Goal: Task Accomplishment & Management: Manage account settings

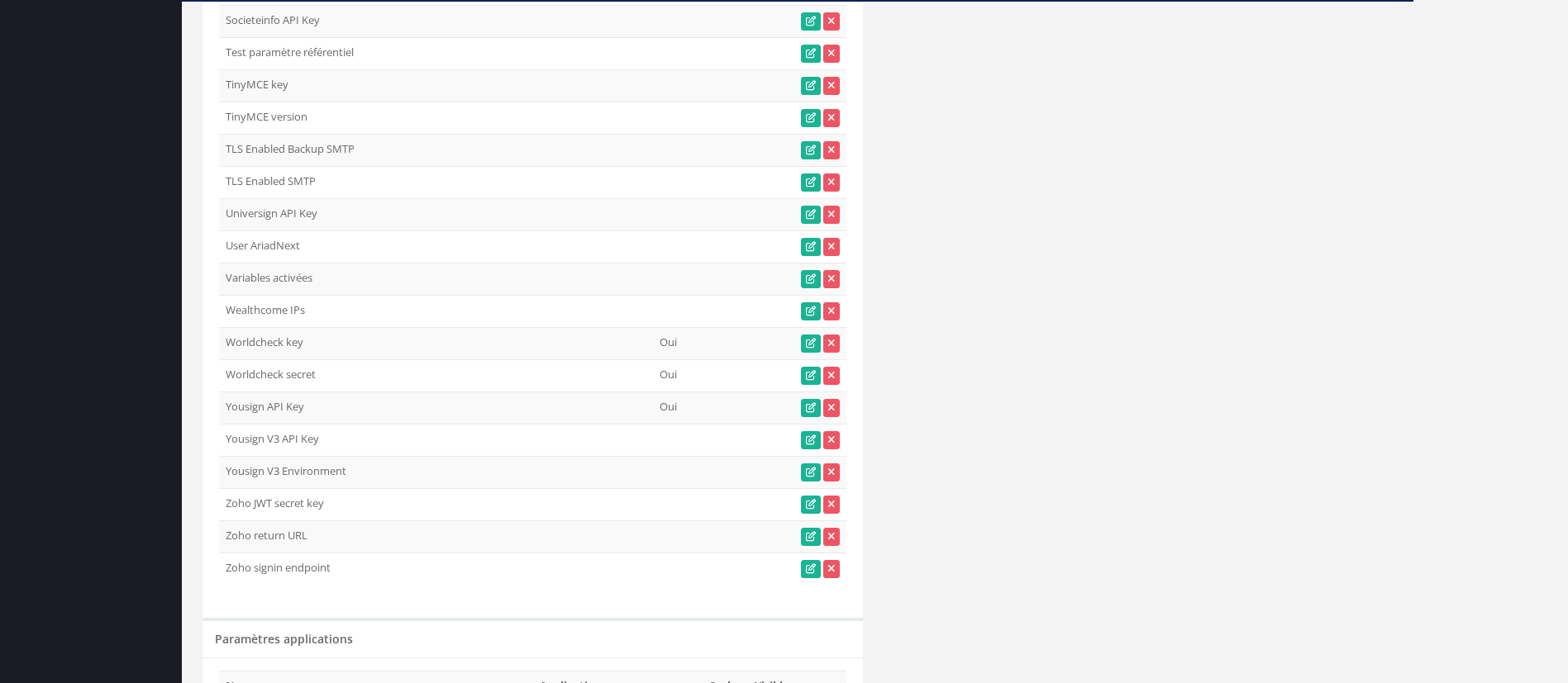
scroll to position [3985, 0]
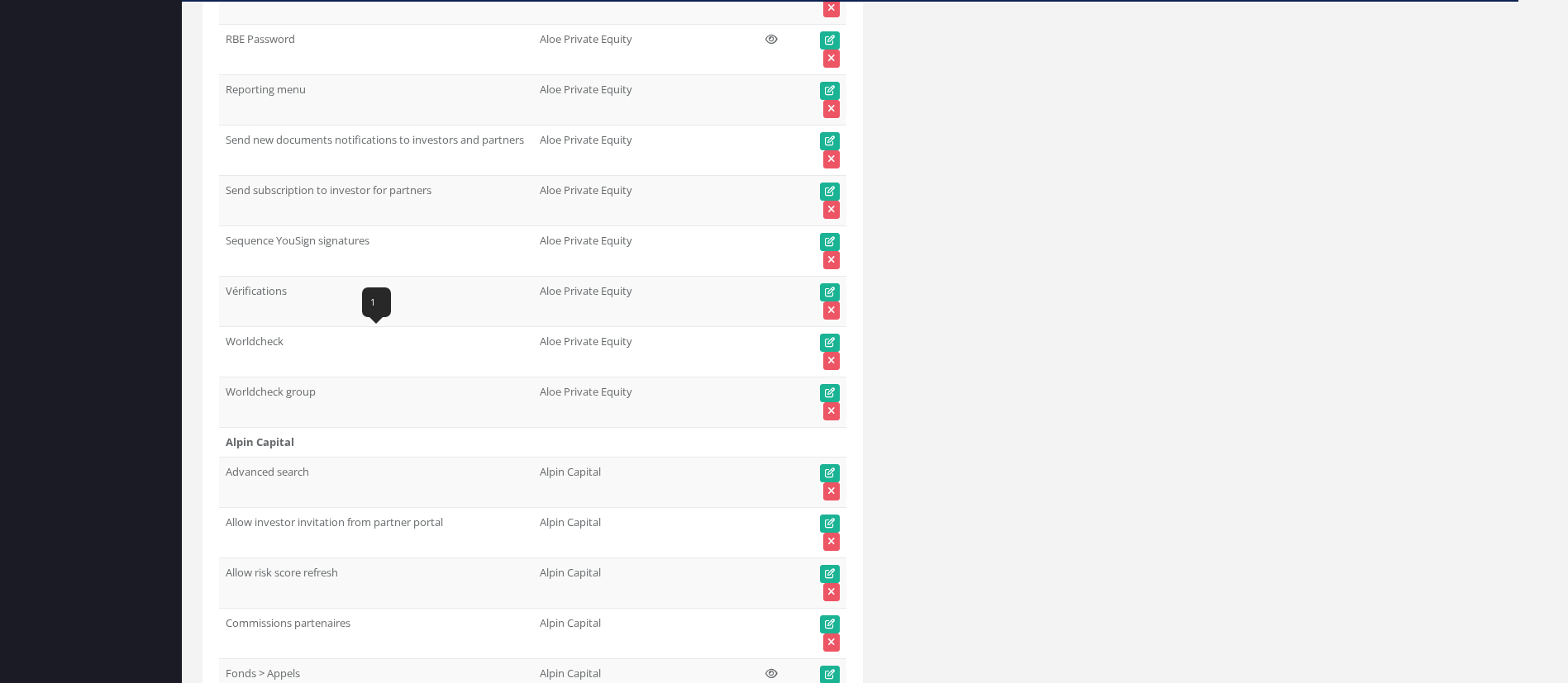
drag, startPoint x: 301, startPoint y: 334, endPoint x: 227, endPoint y: 339, distance: 74.2
click at [227, 339] on td "Worldcheck" at bounding box center [376, 352] width 314 height 50
click at [316, 338] on div "5jb6gl8qzjxd1j0p2tfzh4905" at bounding box center [376, 352] width 130 height 30
drag, startPoint x: 251, startPoint y: 337, endPoint x: 221, endPoint y: 337, distance: 30.0
click at [221, 337] on td "Worldcheck" at bounding box center [376, 352] width 314 height 50
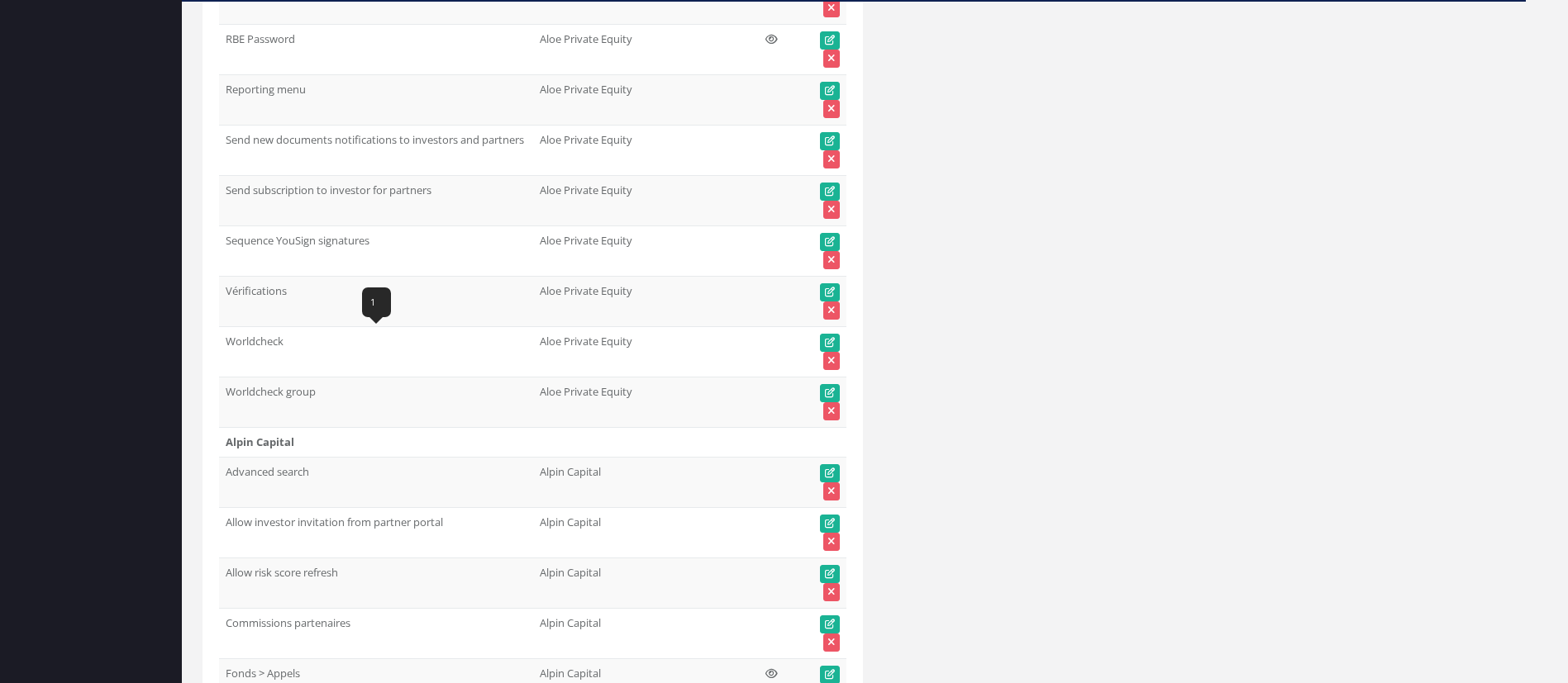
copy td "Worldcheck"
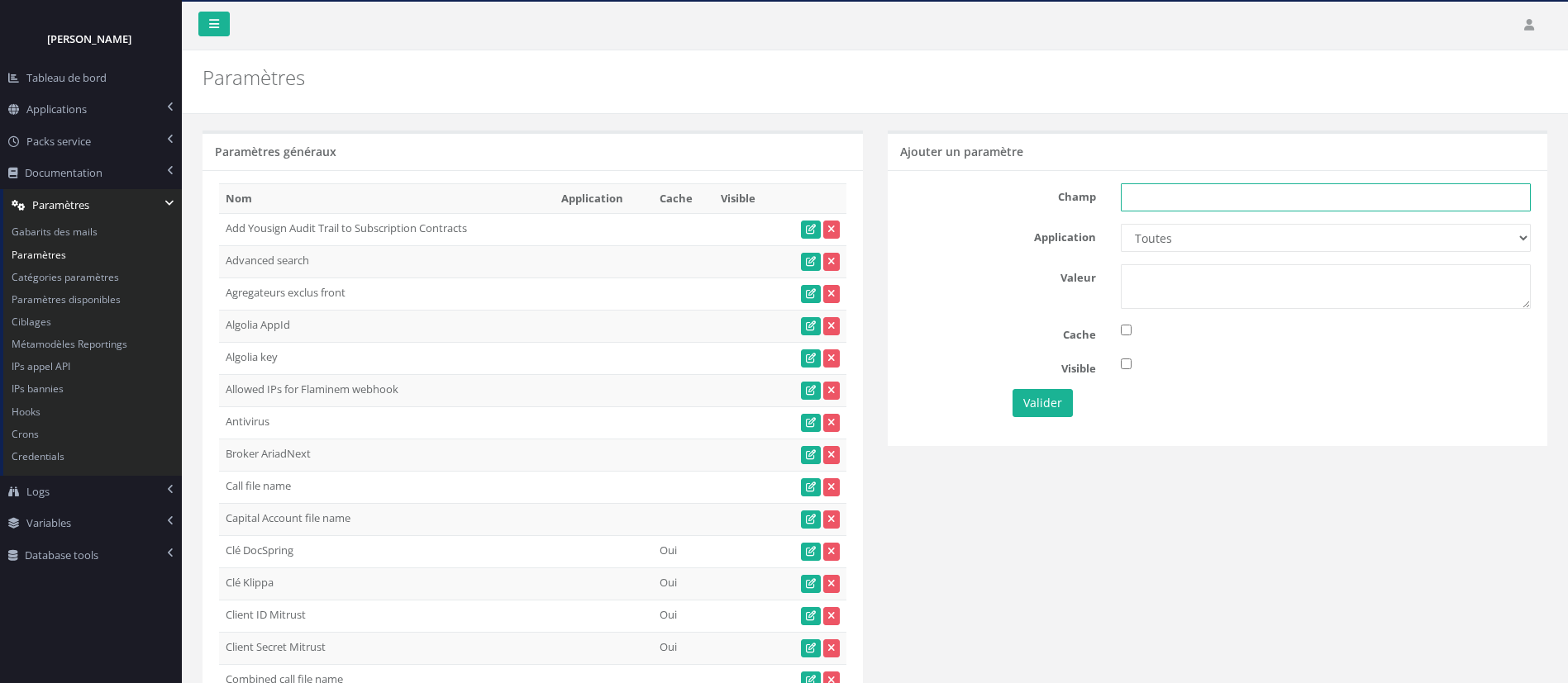
click at [1181, 191] on input "text" at bounding box center [1326, 197] width 410 height 28
paste input "Worldcheck"
type input "Worldcheck"
drag, startPoint x: 1139, startPoint y: 229, endPoint x: 1146, endPoint y: 246, distance: 18.4
click at [1139, 229] on select "Toutes Aloe Private Equity Alpin Capital API Access to My DB API demo Astorg As…" at bounding box center [1326, 237] width 410 height 28
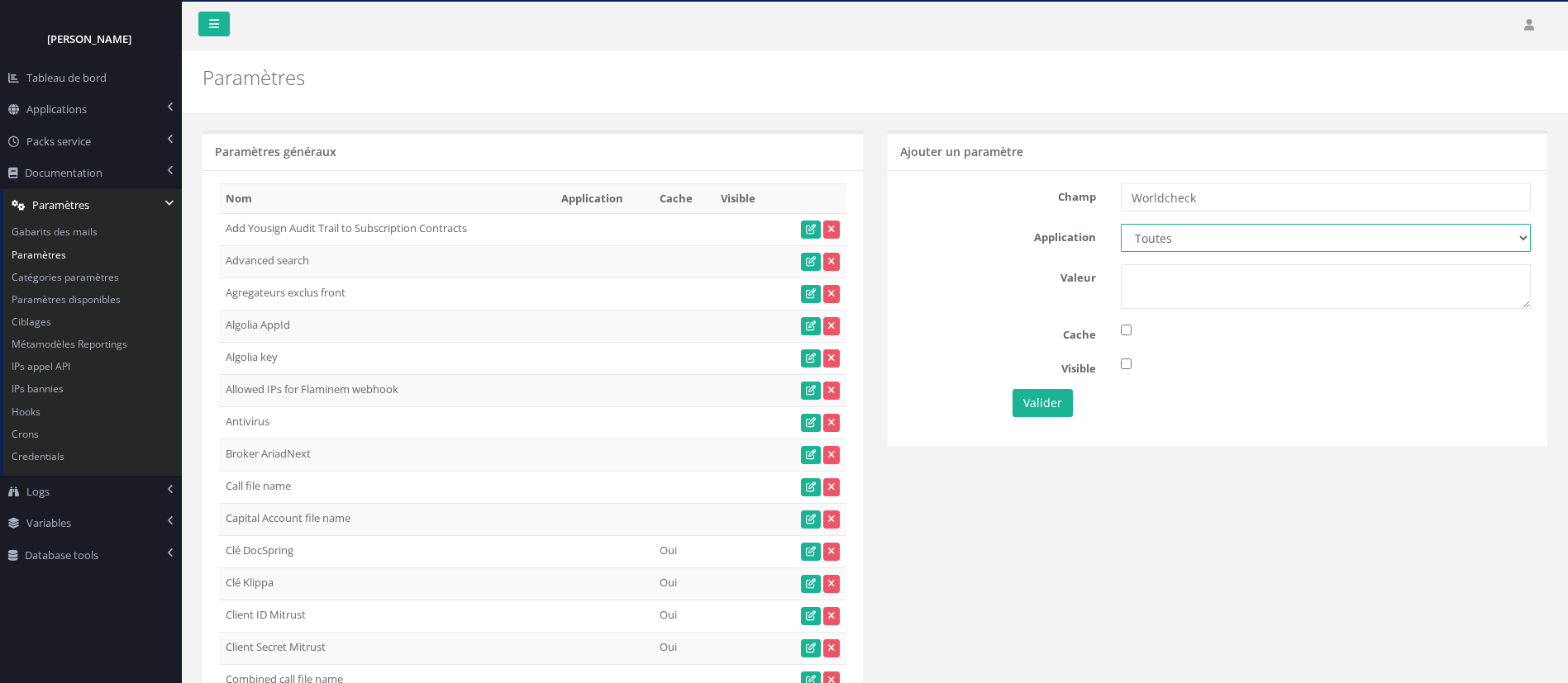
select select "63"
click at [1121, 223] on select "Toutes Aloe Private Equity Alpin Capital API Access to My DB API demo Astorg As…" at bounding box center [1326, 237] width 410 height 28
click at [1147, 292] on textarea at bounding box center [1326, 286] width 410 height 45
type textarea "1"
click at [1034, 403] on button "Valider" at bounding box center [1042, 402] width 60 height 28
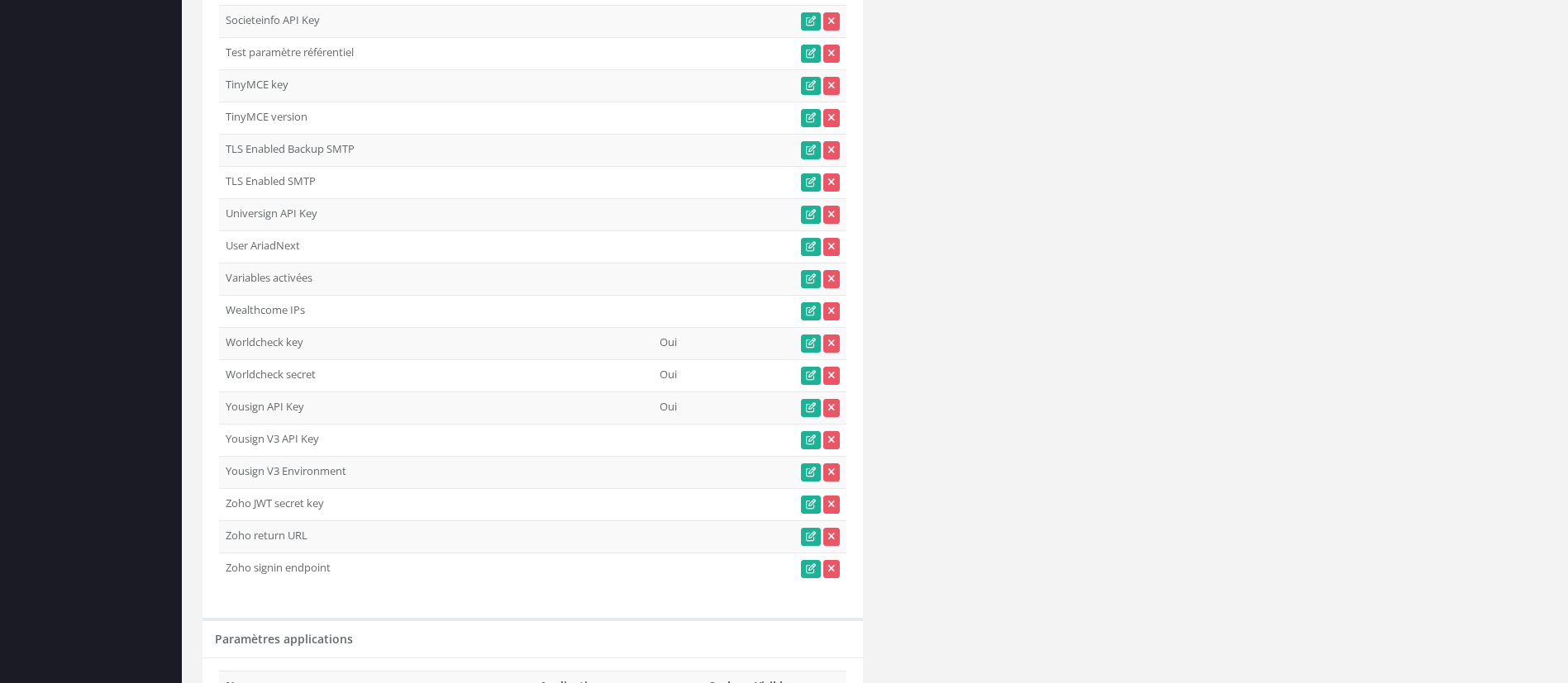
scroll to position [3985, 0]
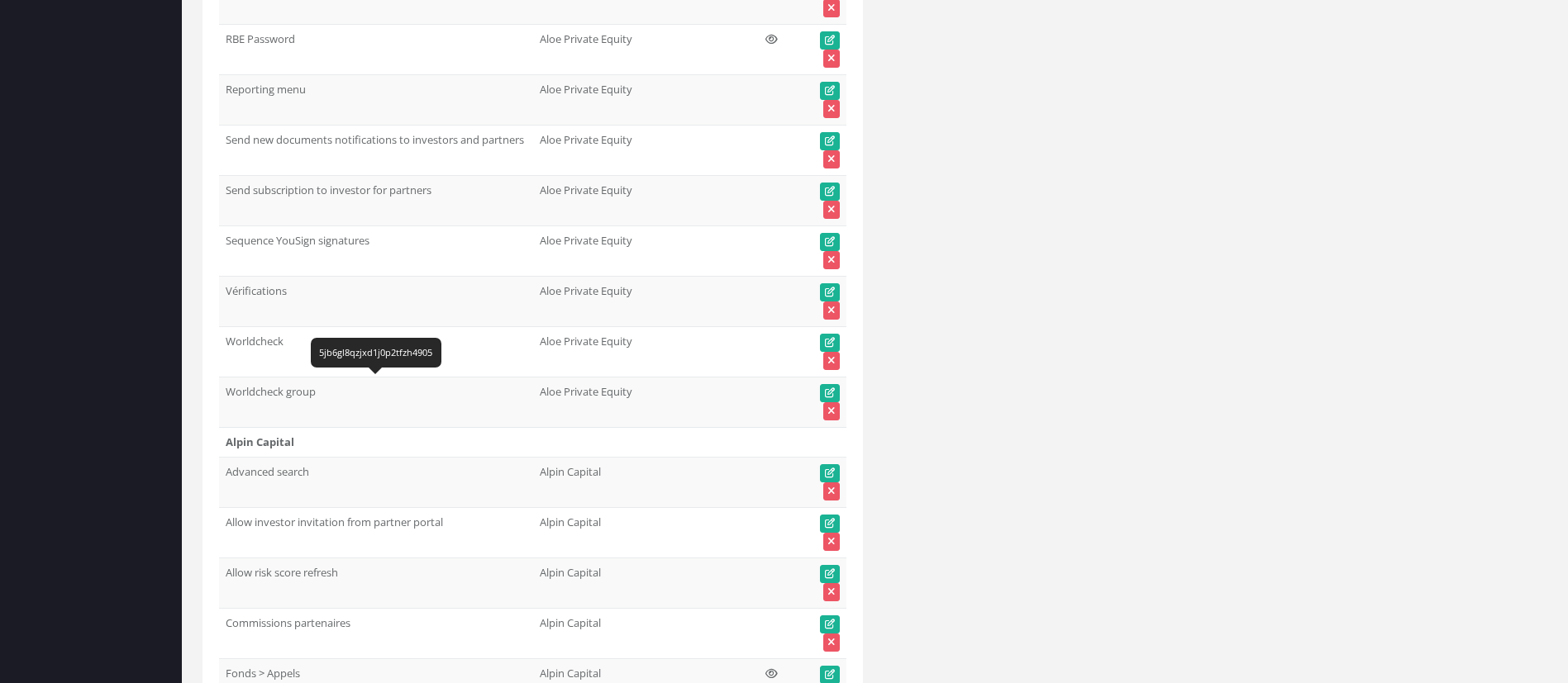
drag, startPoint x: 248, startPoint y: 391, endPoint x: 229, endPoint y: 391, distance: 19.0
click at [229, 391] on td "Worldcheck group" at bounding box center [376, 402] width 314 height 50
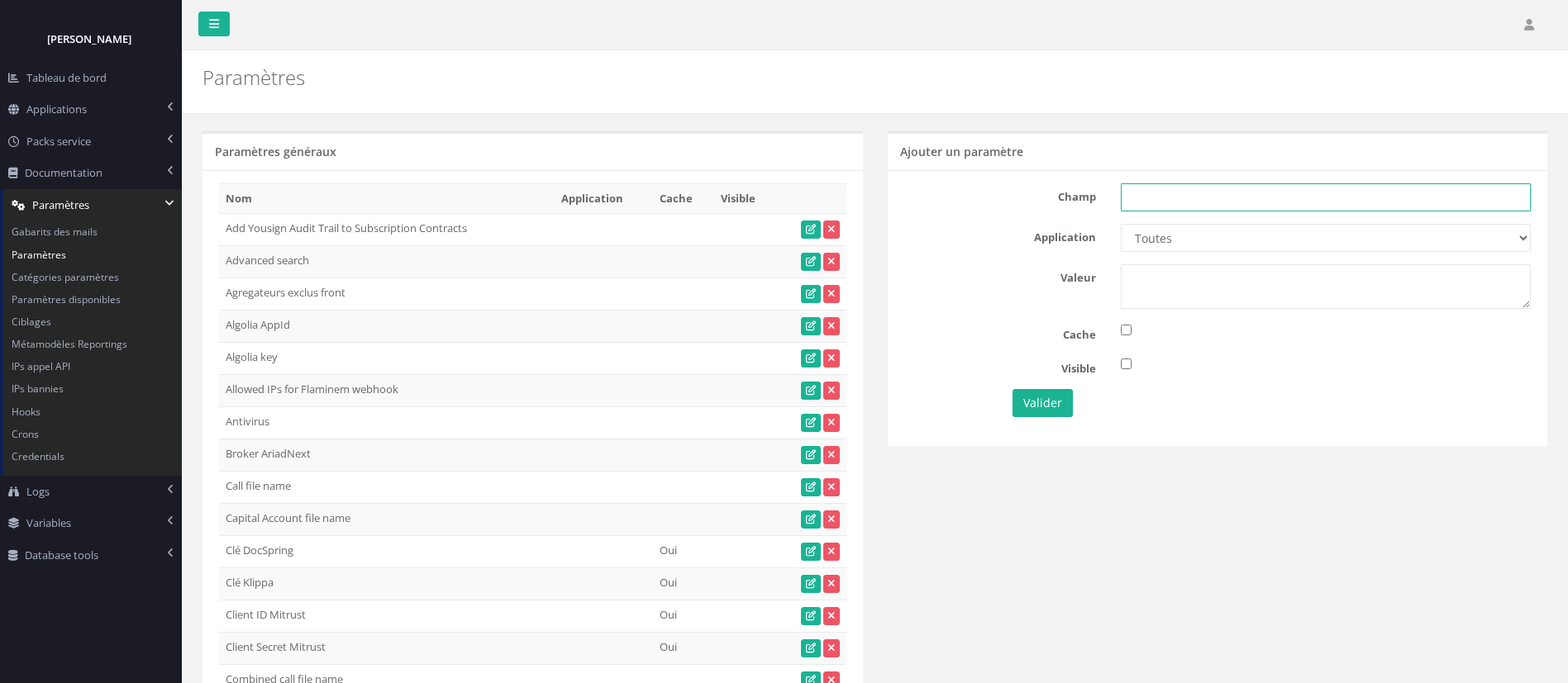
click at [1168, 184] on input "text" at bounding box center [1326, 197] width 410 height 28
paste input "Worldcheck group"
type input "Worldcheck group"
click at [1167, 238] on select "Toutes Aloe Private Equity Alpin Capital API Access to My DB API demo Astorg As…" at bounding box center [1326, 237] width 410 height 28
select select "63"
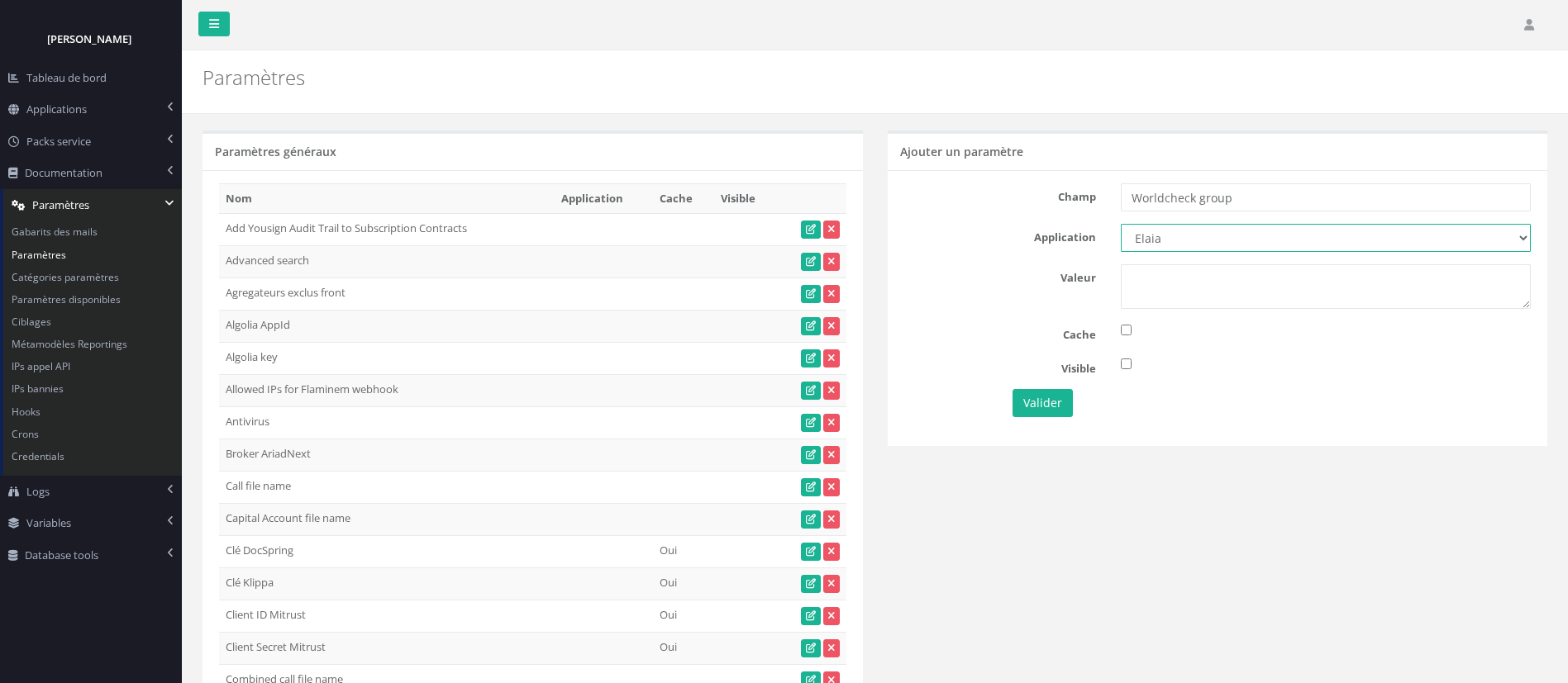
click at [1121, 223] on select "Toutes Aloe Private Equity Alpin Capital API Access to My DB API demo Astorg As…" at bounding box center [1326, 237] width 410 height 28
click at [1200, 301] on textarea at bounding box center [1326, 286] width 410 height 45
paste textarea "5jb6yek18ua01k2yv1d7e80xu"
type textarea "5jb6yek18ua01k2yv1d7e80xu"
click at [1038, 401] on button "Valider" at bounding box center [1042, 402] width 60 height 28
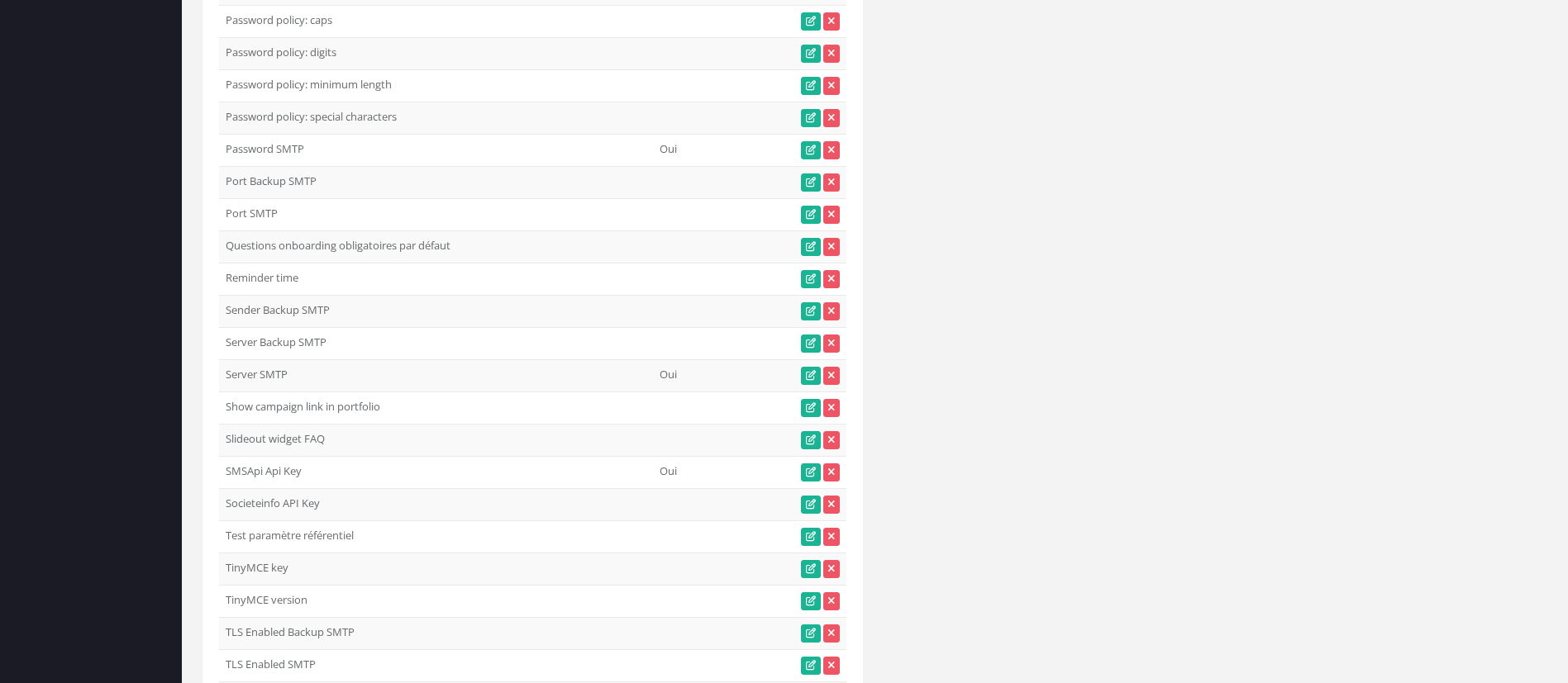
scroll to position [3935, 0]
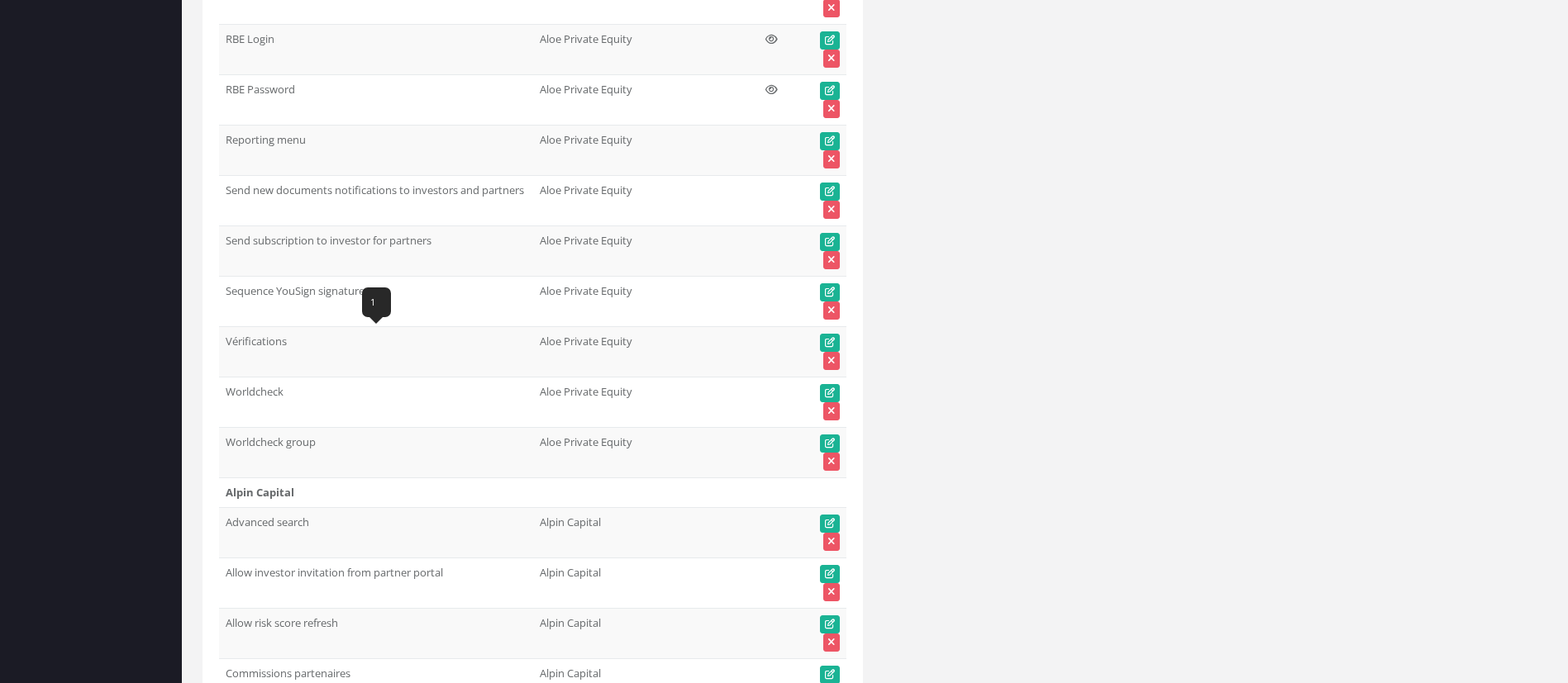
drag, startPoint x: 324, startPoint y: 350, endPoint x: 226, endPoint y: 347, distance: 98.0
click at [226, 347] on td "Vérifications" at bounding box center [376, 352] width 314 height 50
copy td "Vérifications"
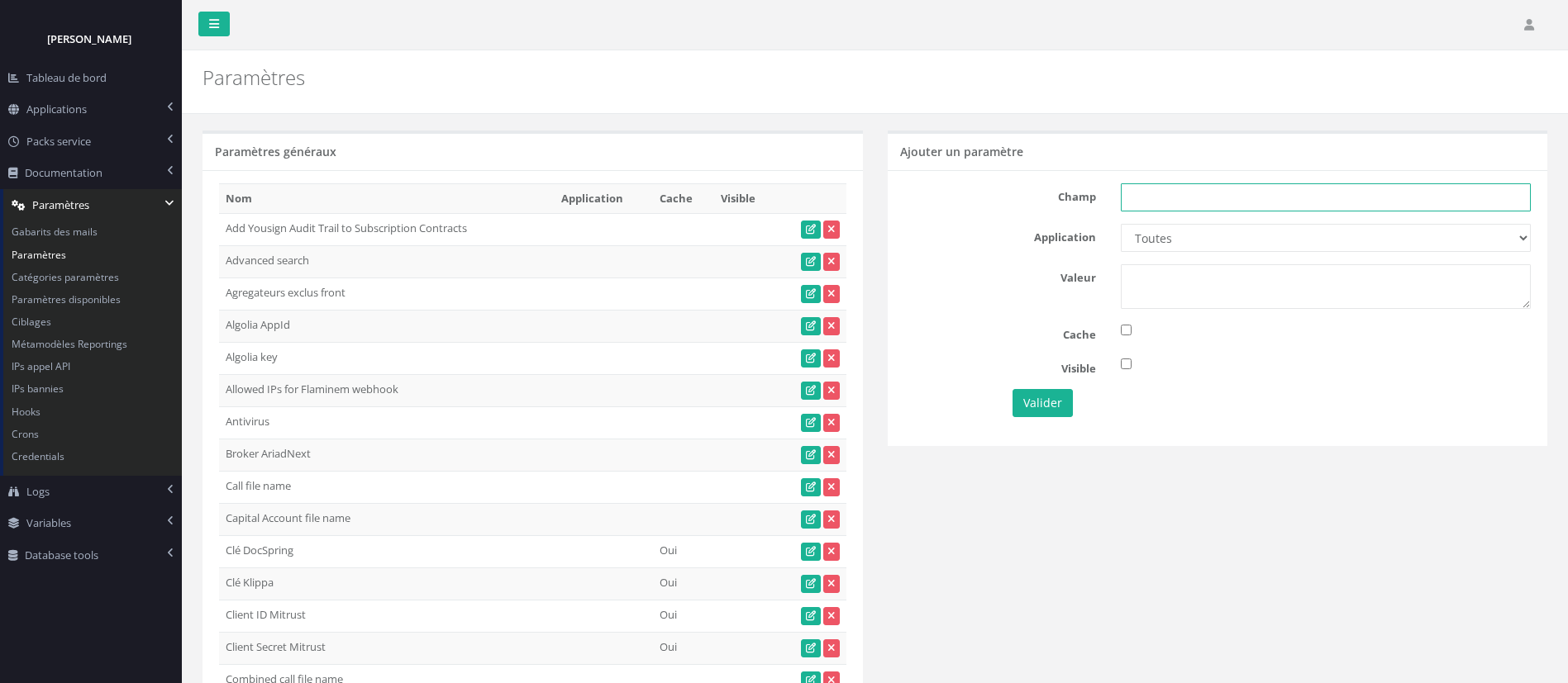
click at [1217, 190] on input "text" at bounding box center [1326, 197] width 410 height 28
paste input "Vérifications"
type input "Vérifications"
click at [1151, 245] on select "Toutes Aloe Private Equity Alpin Capital API Access to My DB API demo Astorg As…" at bounding box center [1326, 237] width 410 height 28
select select "63"
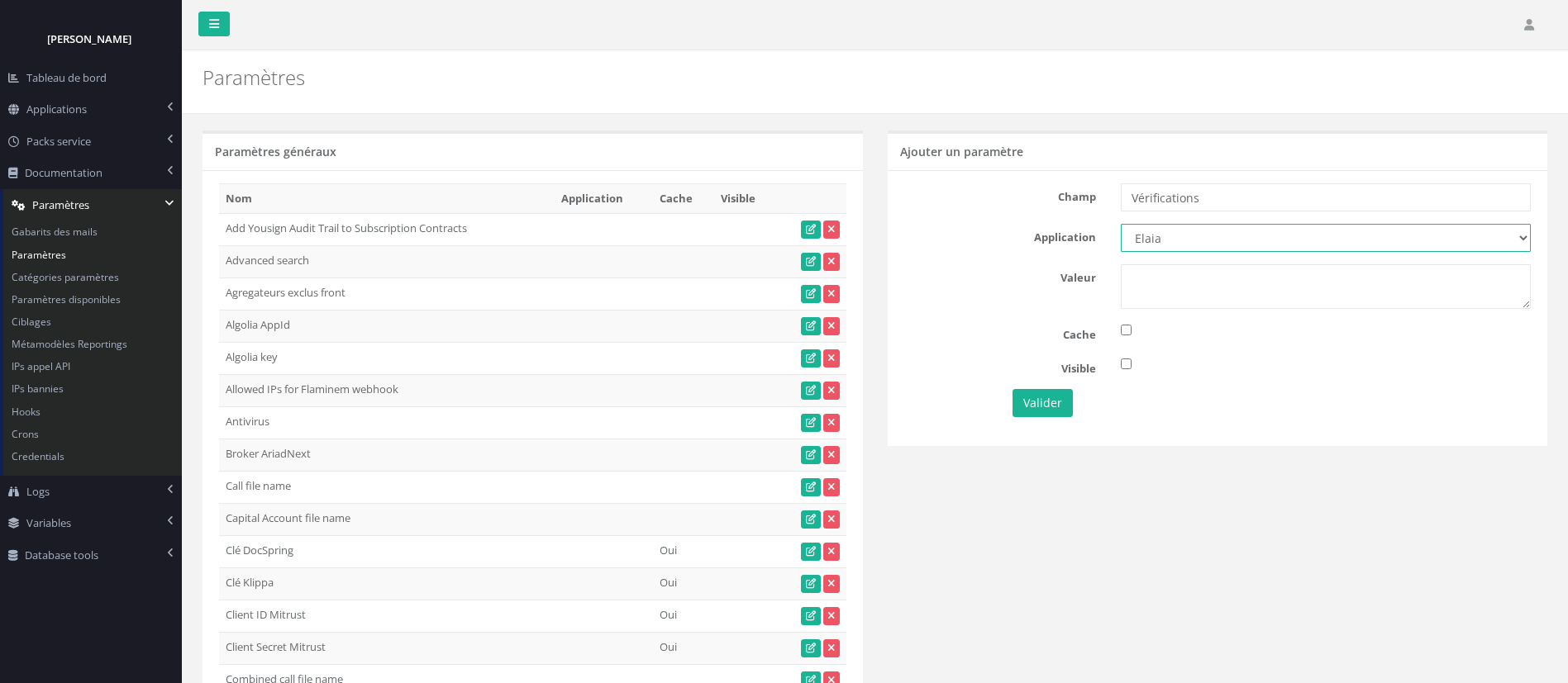
click at [1121, 223] on select "Toutes Aloe Private Equity Alpin Capital API Access to My DB API demo Astorg As…" at bounding box center [1326, 237] width 410 height 28
click at [1141, 288] on textarea at bounding box center [1326, 286] width 410 height 45
type textarea "1"
click at [1051, 407] on button "Valider" at bounding box center [1042, 402] width 60 height 28
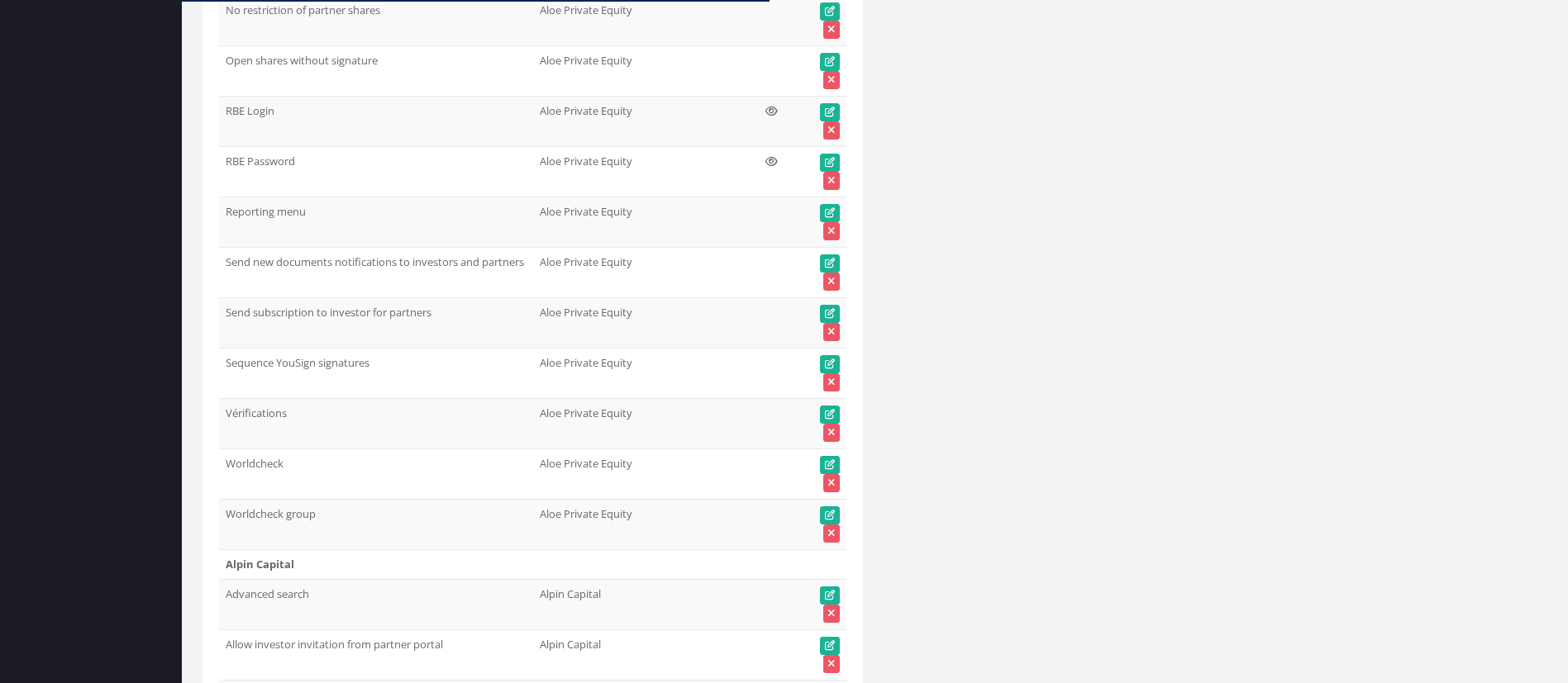
scroll to position [3811, 0]
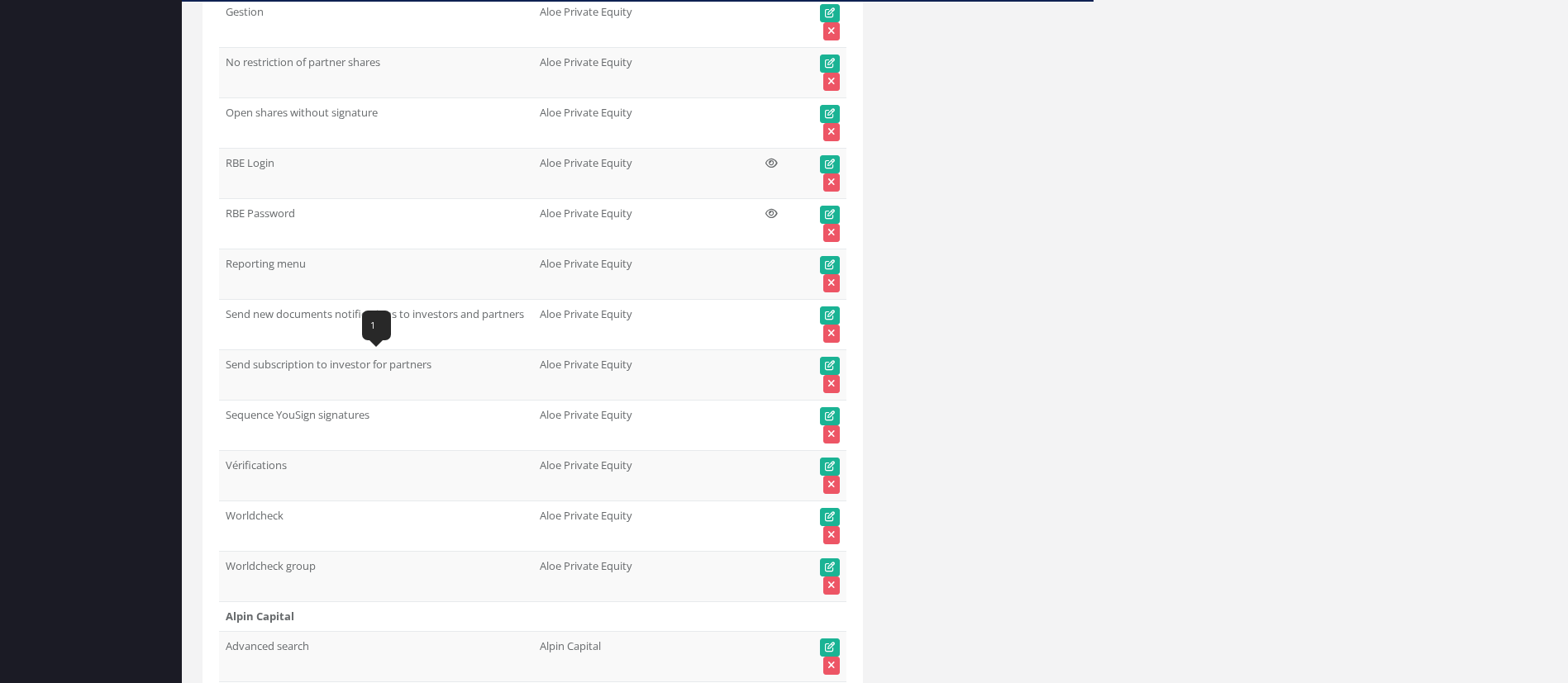
drag, startPoint x: 438, startPoint y: 366, endPoint x: 228, endPoint y: 375, distance: 210.2
click at [228, 375] on td "Send subscription to investor for partners" at bounding box center [376, 375] width 314 height 50
copy td "Send subscription to investor for partners"
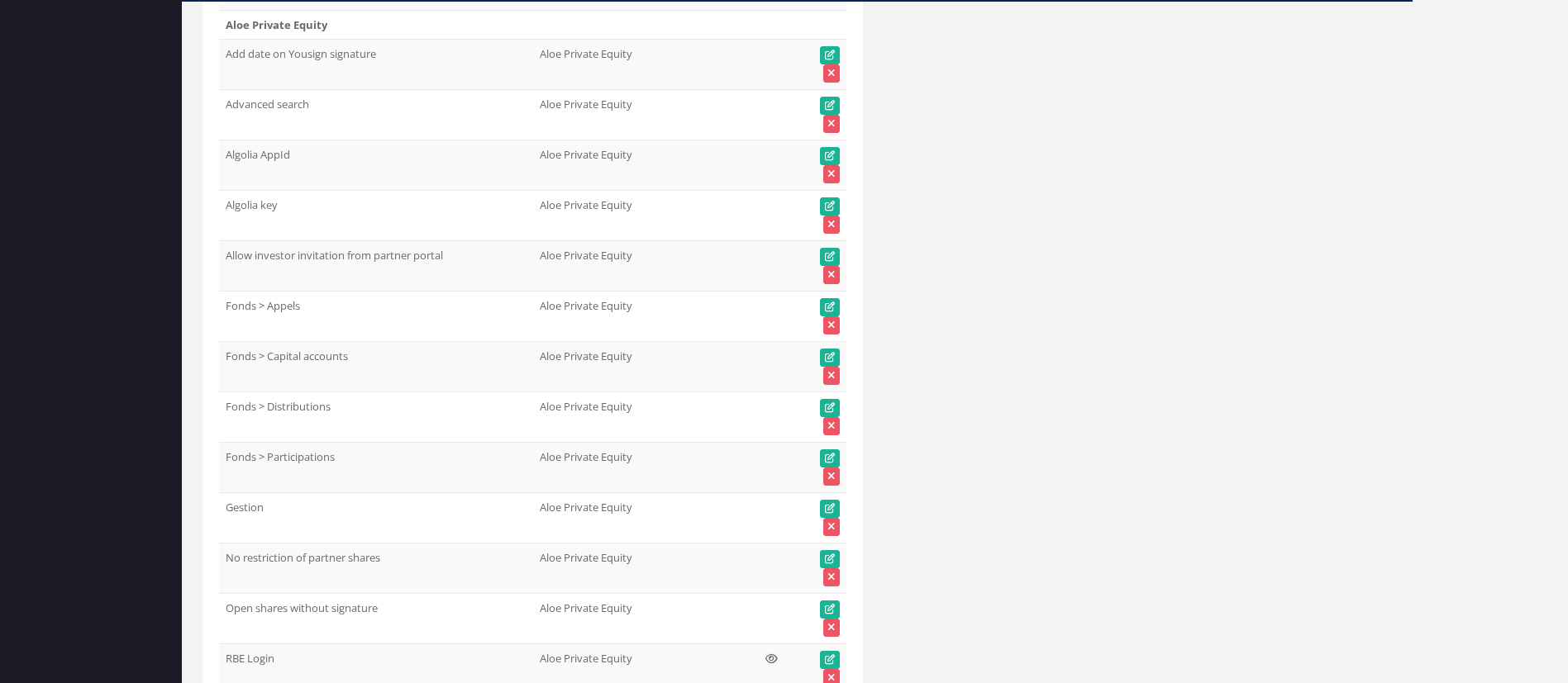
scroll to position [0, 0]
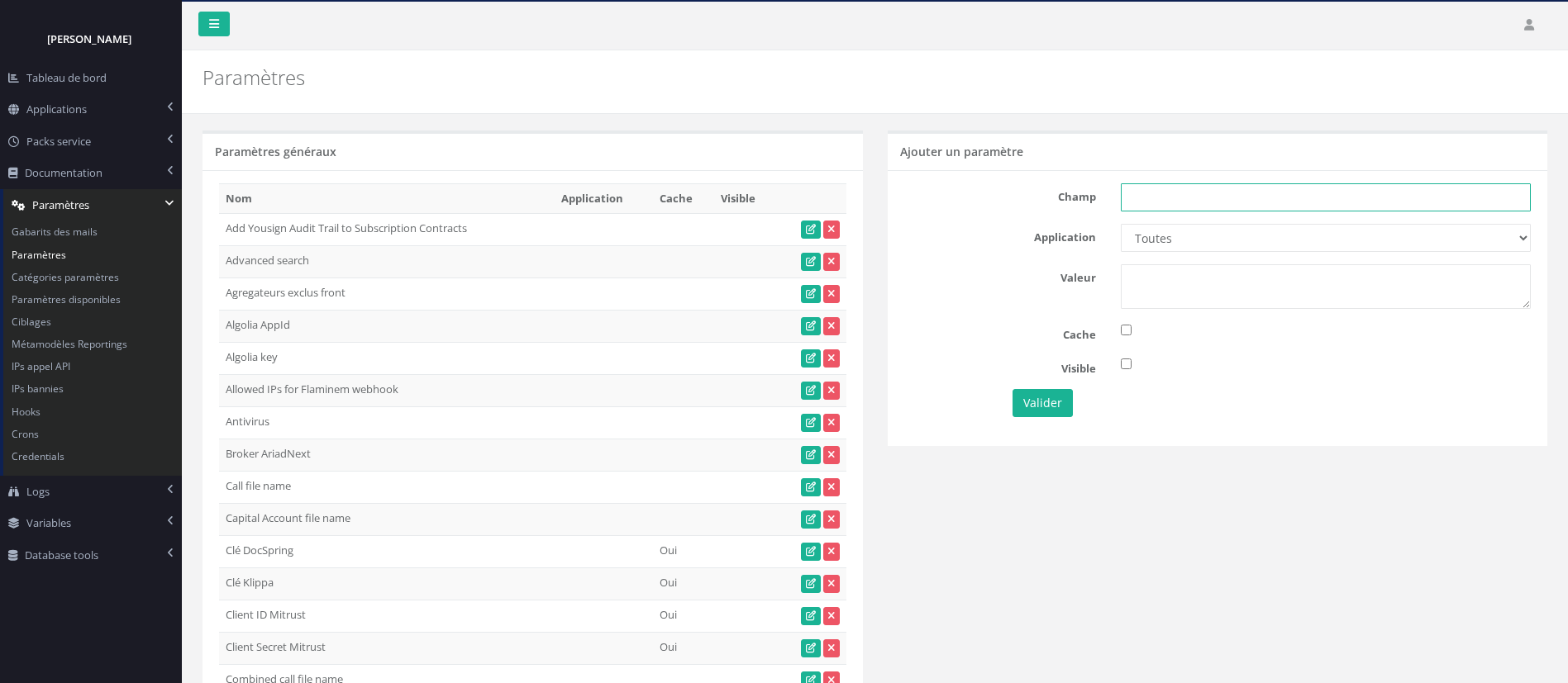
click at [1133, 202] on input "text" at bounding box center [1326, 197] width 410 height 28
paste input "Send subscription to investor for partners"
type input "Send subscription to investor for partners"
click at [1158, 235] on select "Toutes Aloe Private Equity Alpin Capital API Access to My DB API demo Astorg As…" at bounding box center [1326, 237] width 410 height 28
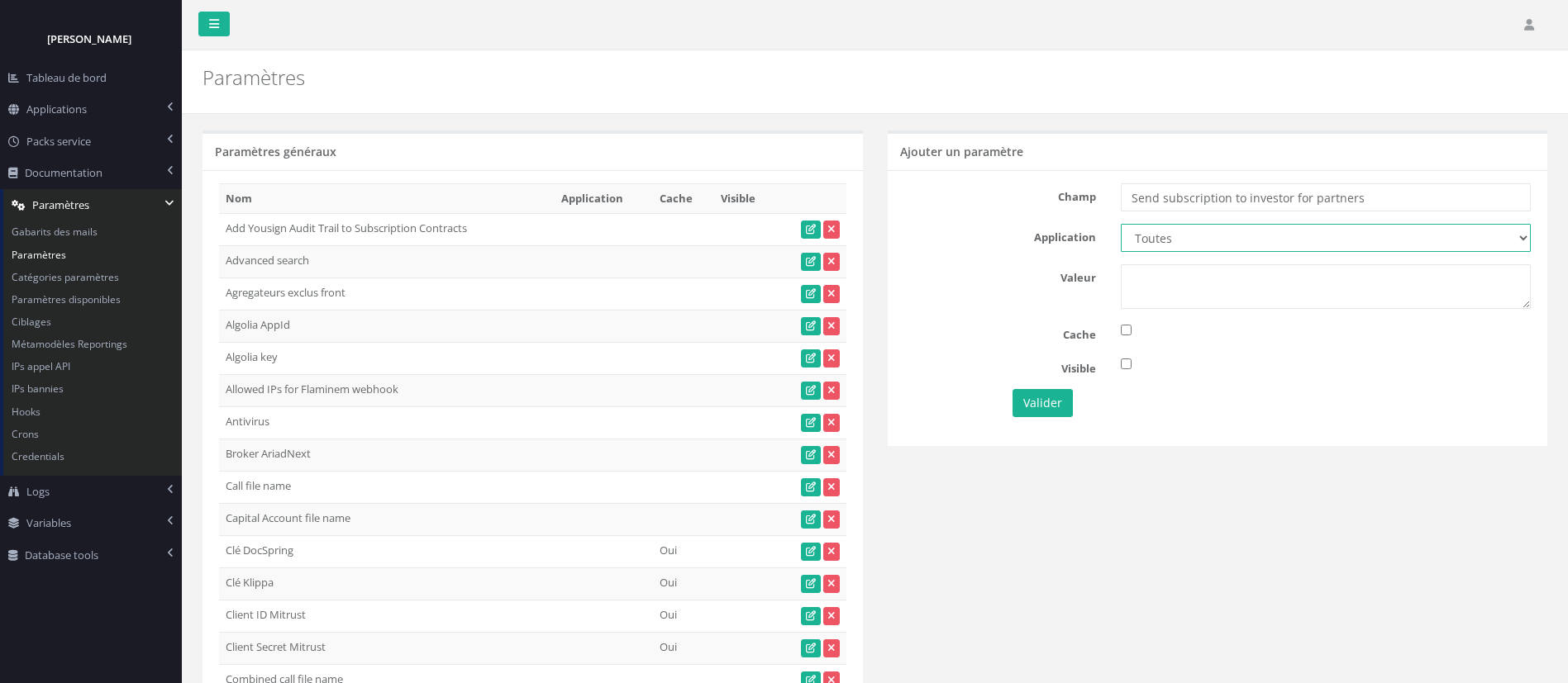
select select "63"
click at [1121, 223] on select "Toutes Aloe Private Equity Alpin Capital API Access to My DB API demo Astorg As…" at bounding box center [1326, 237] width 410 height 28
click at [1161, 282] on textarea at bounding box center [1326, 286] width 410 height 45
type textarea "1"
click at [1027, 399] on button "Valider" at bounding box center [1042, 402] width 60 height 28
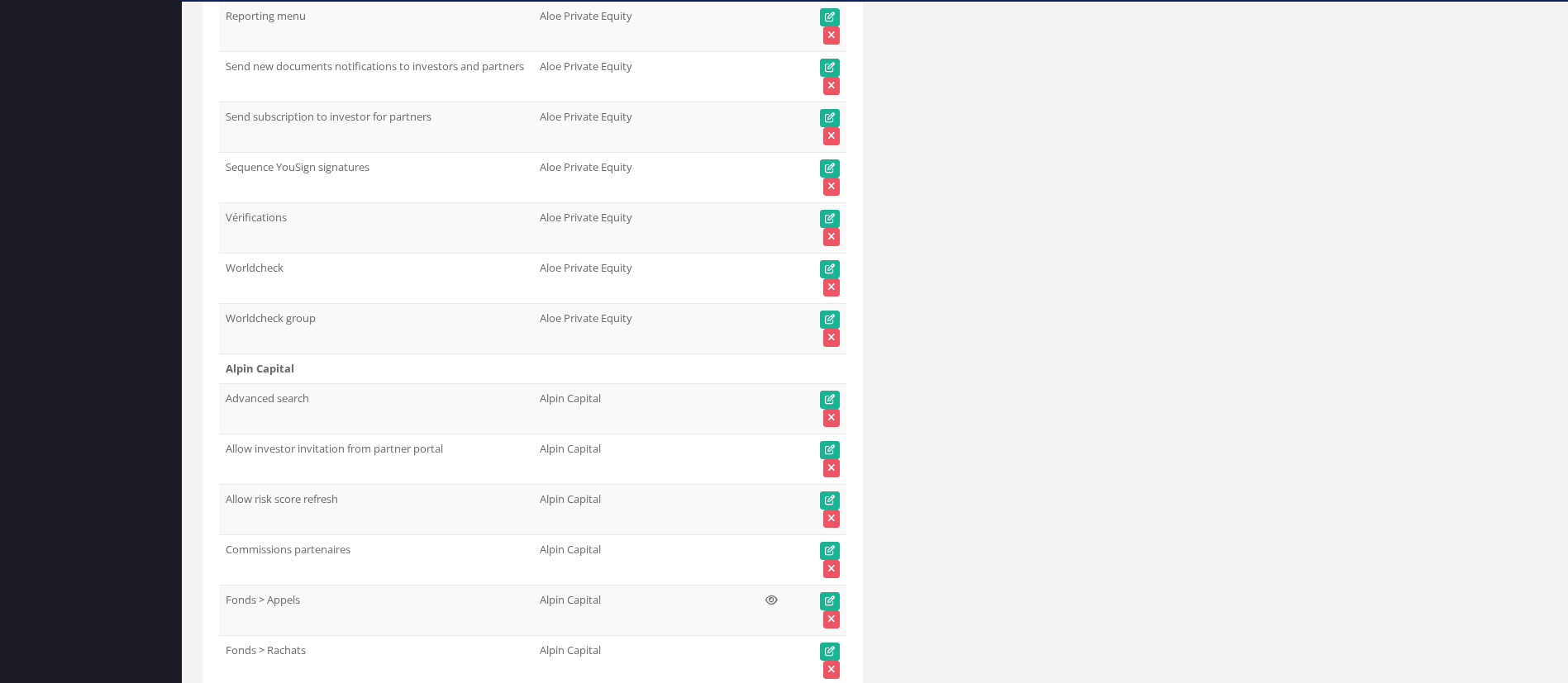
scroll to position [3935, 0]
